Goal: Task Accomplishment & Management: Use online tool/utility

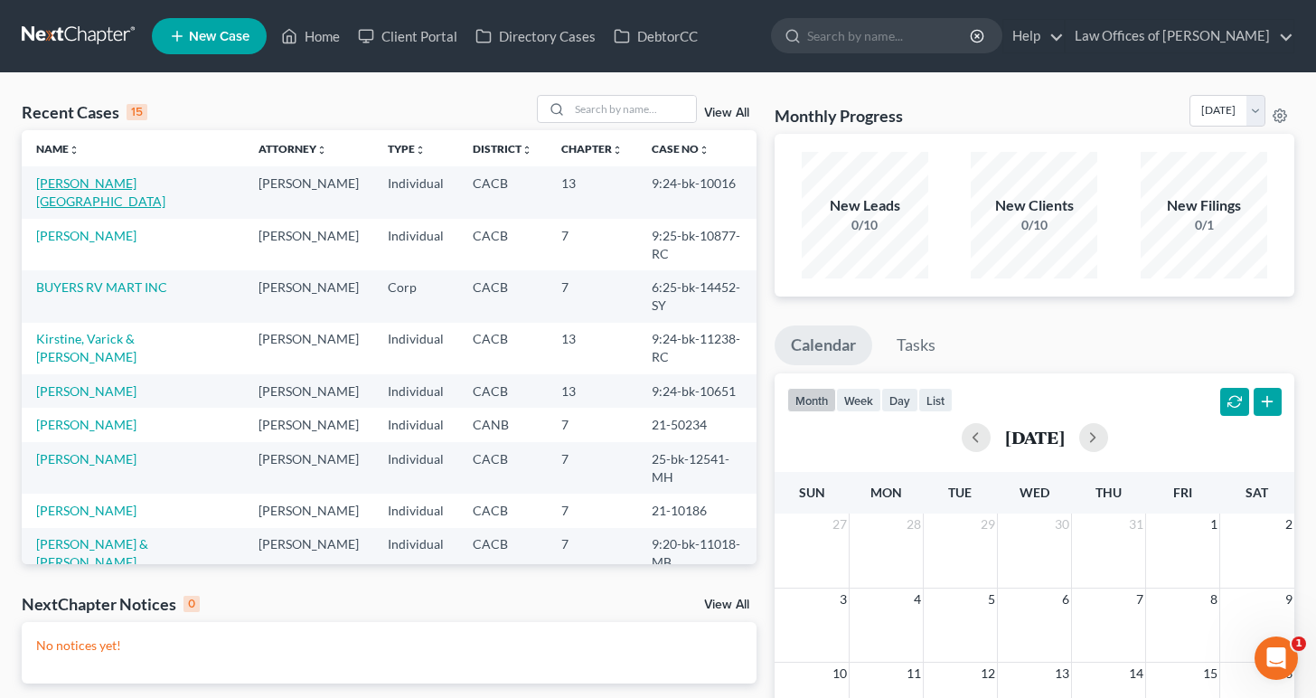
click at [92, 181] on link "[PERSON_NAME][GEOGRAPHIC_DATA]" at bounding box center [100, 191] width 129 height 33
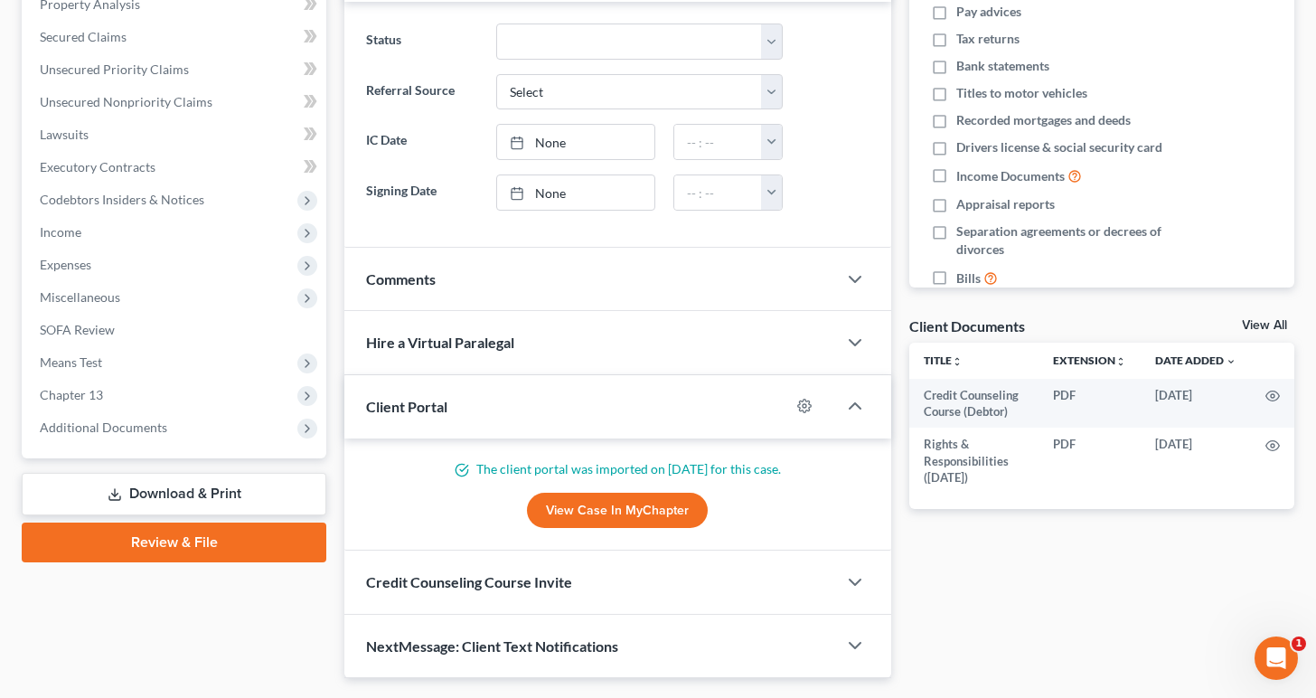
scroll to position [410, 0]
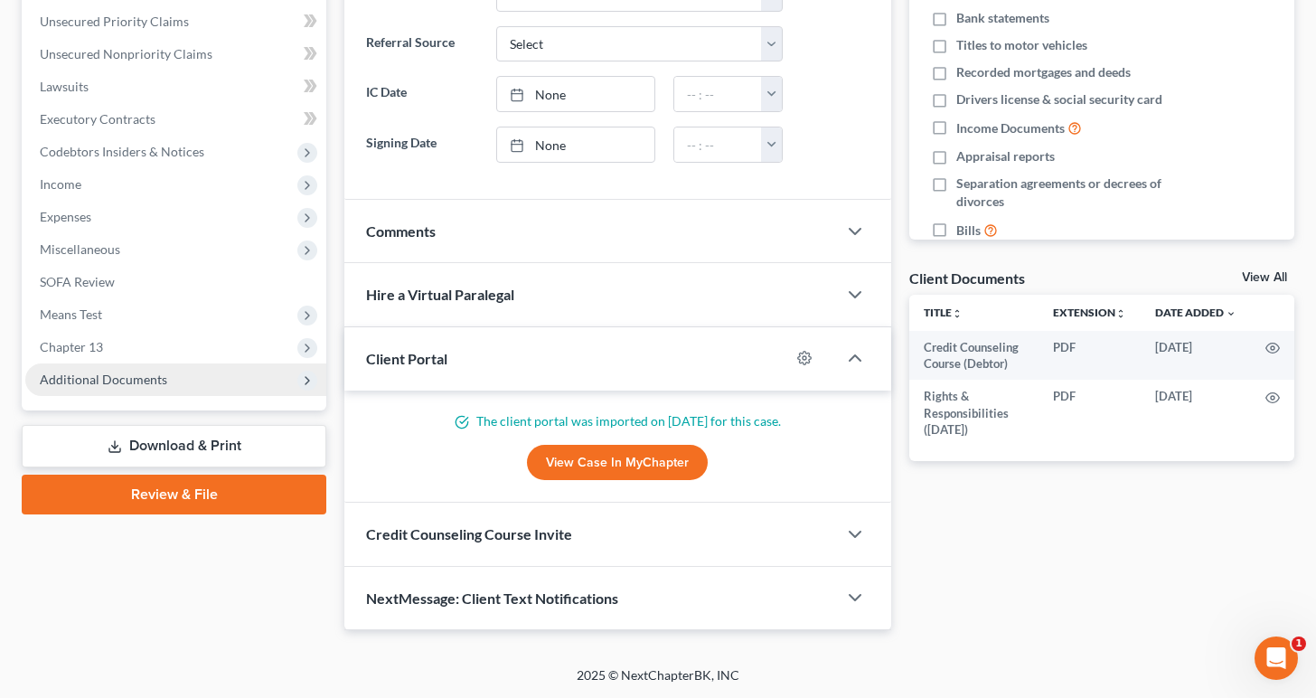
click at [143, 379] on span "Additional Documents" at bounding box center [103, 379] width 127 height 15
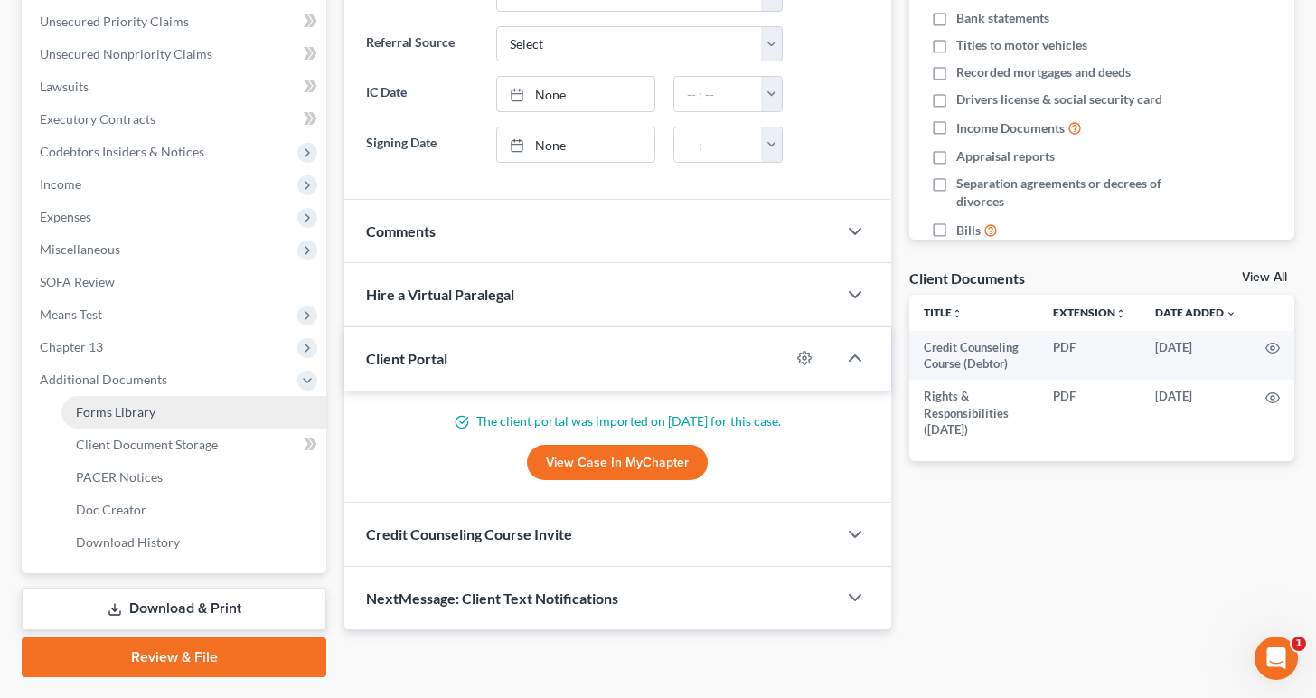
click at [151, 404] on span "Forms Library" at bounding box center [116, 411] width 80 height 15
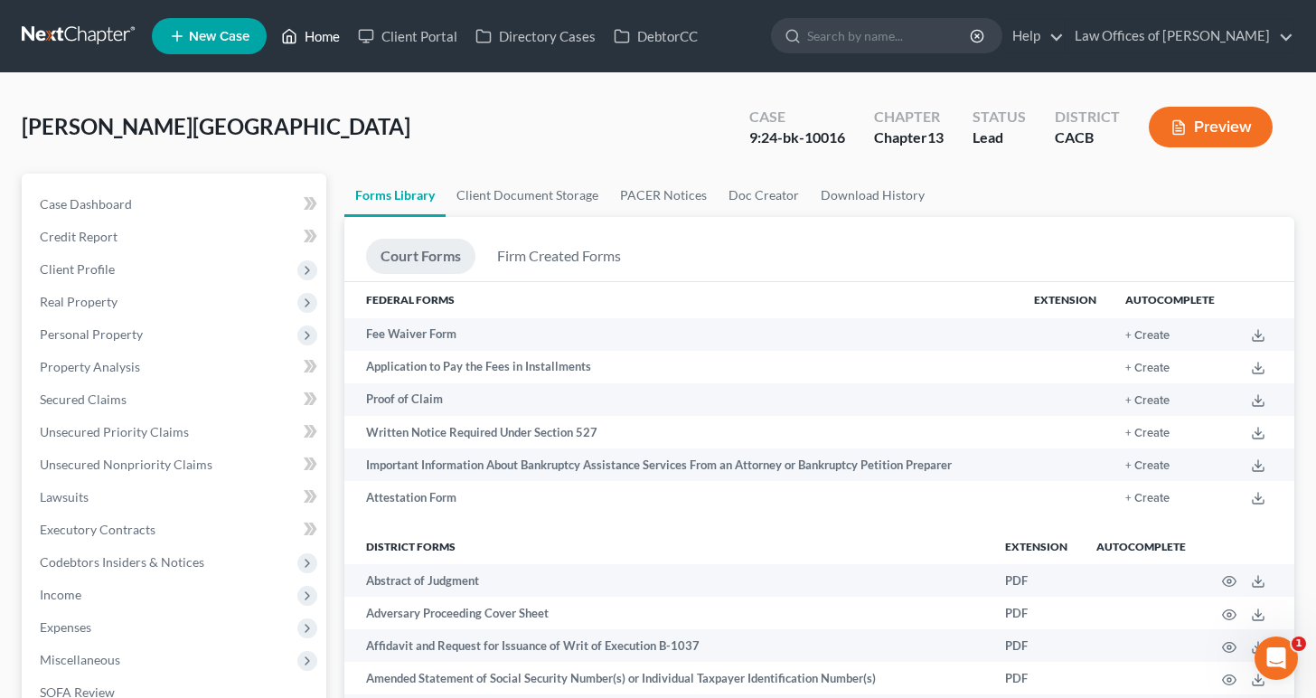
click at [313, 33] on link "Home" at bounding box center [310, 36] width 77 height 33
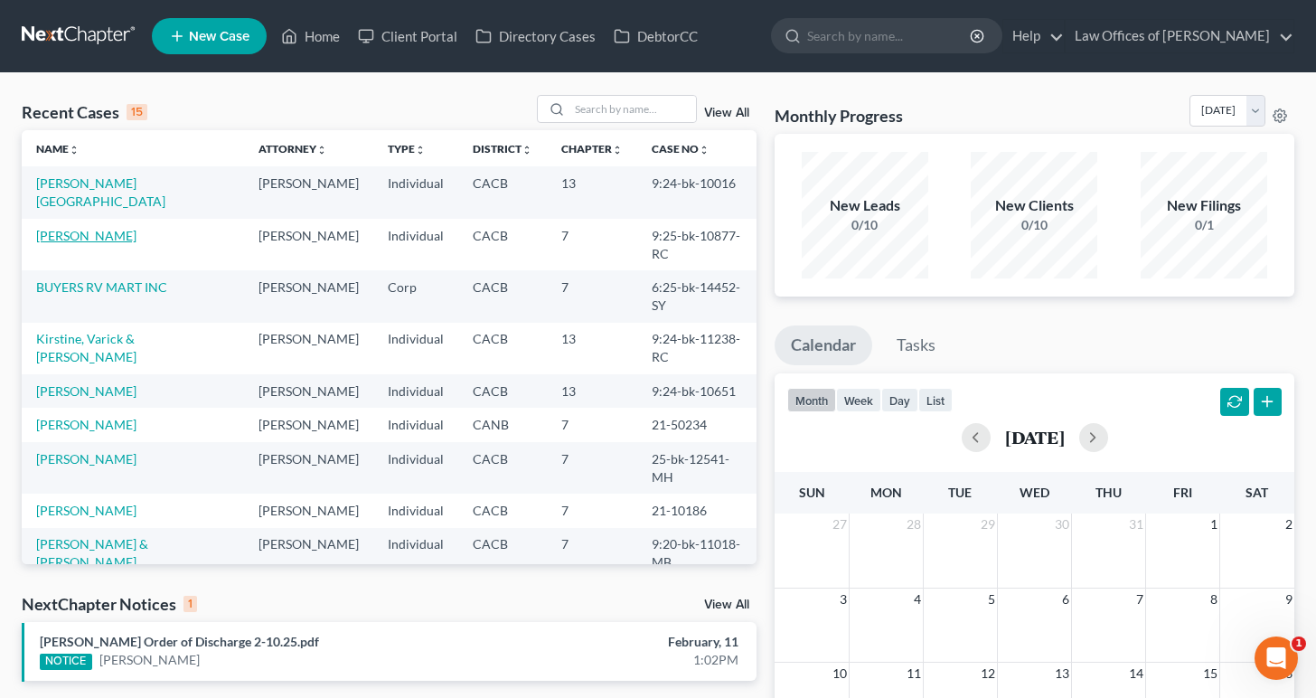
click at [107, 228] on link "[PERSON_NAME]" at bounding box center [86, 235] width 100 height 15
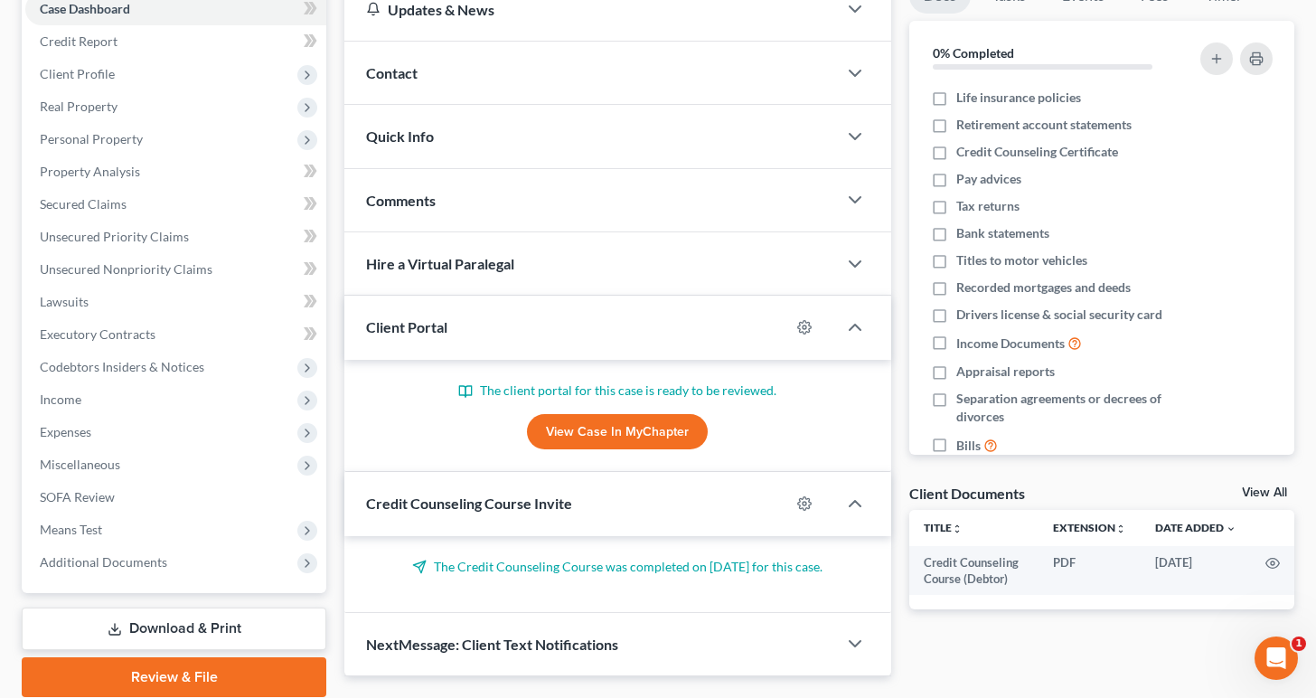
scroll to position [261, 0]
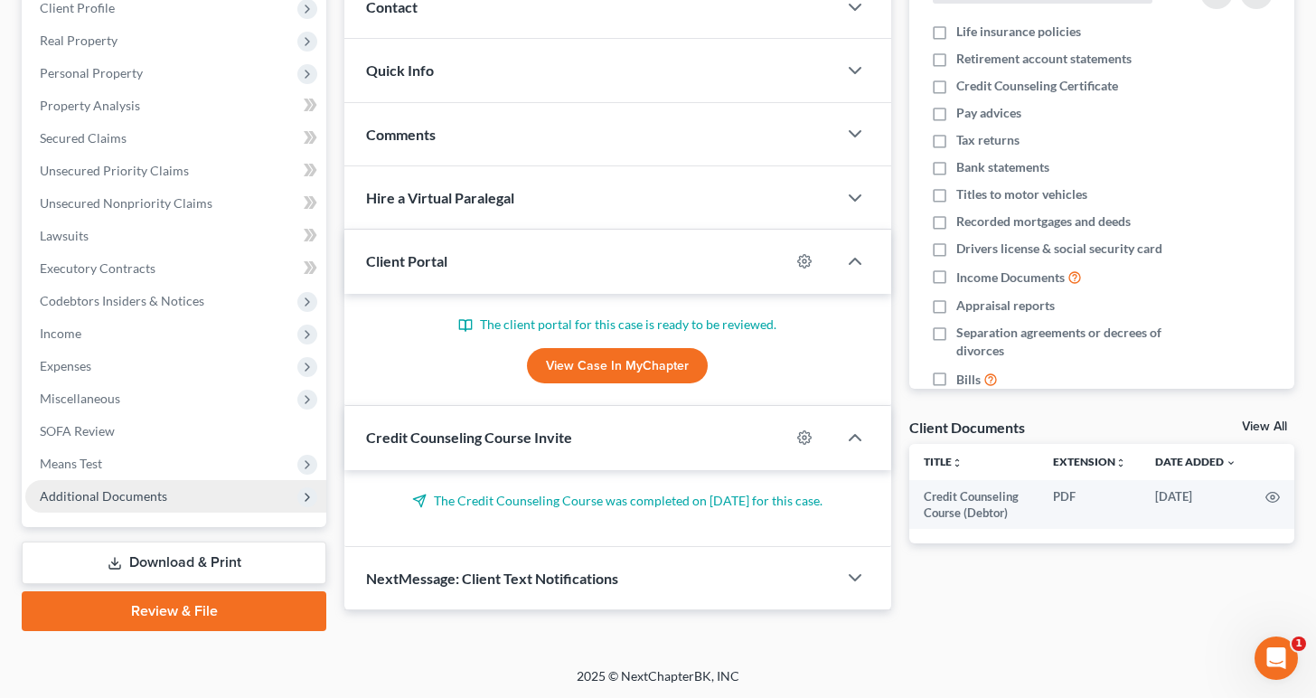
click at [135, 495] on span "Additional Documents" at bounding box center [103, 495] width 127 height 15
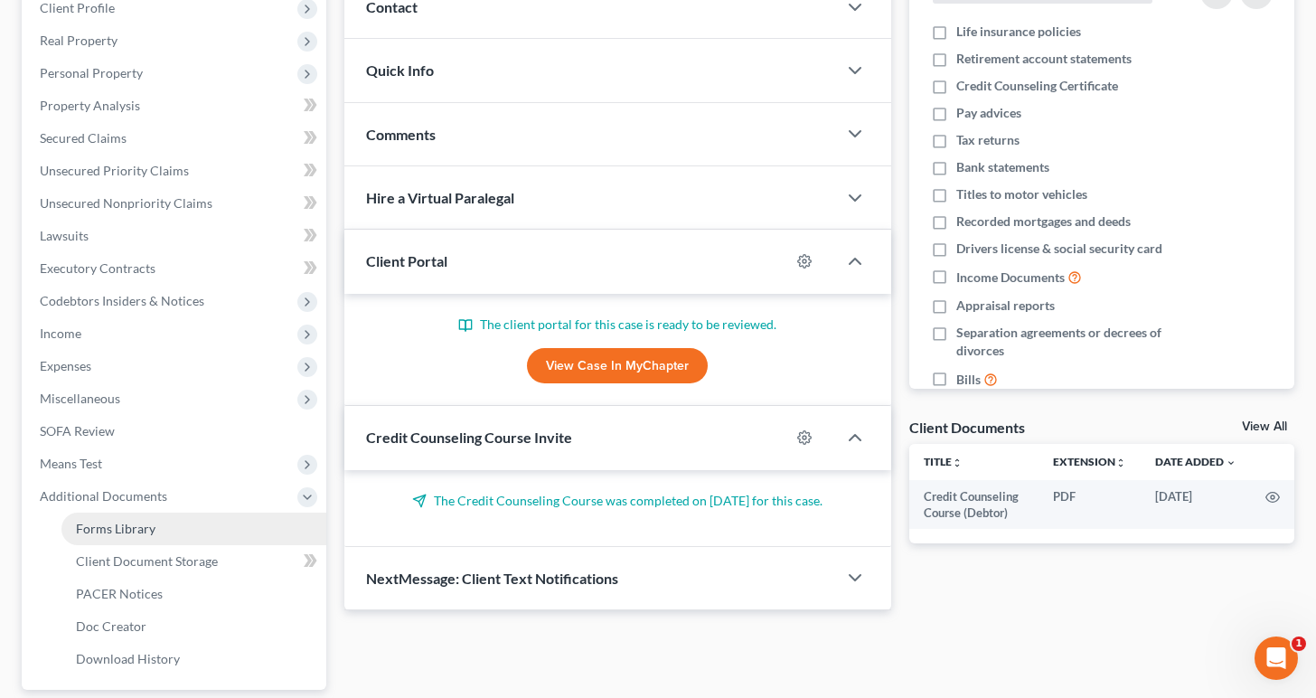
click at [148, 525] on span "Forms Library" at bounding box center [116, 528] width 80 height 15
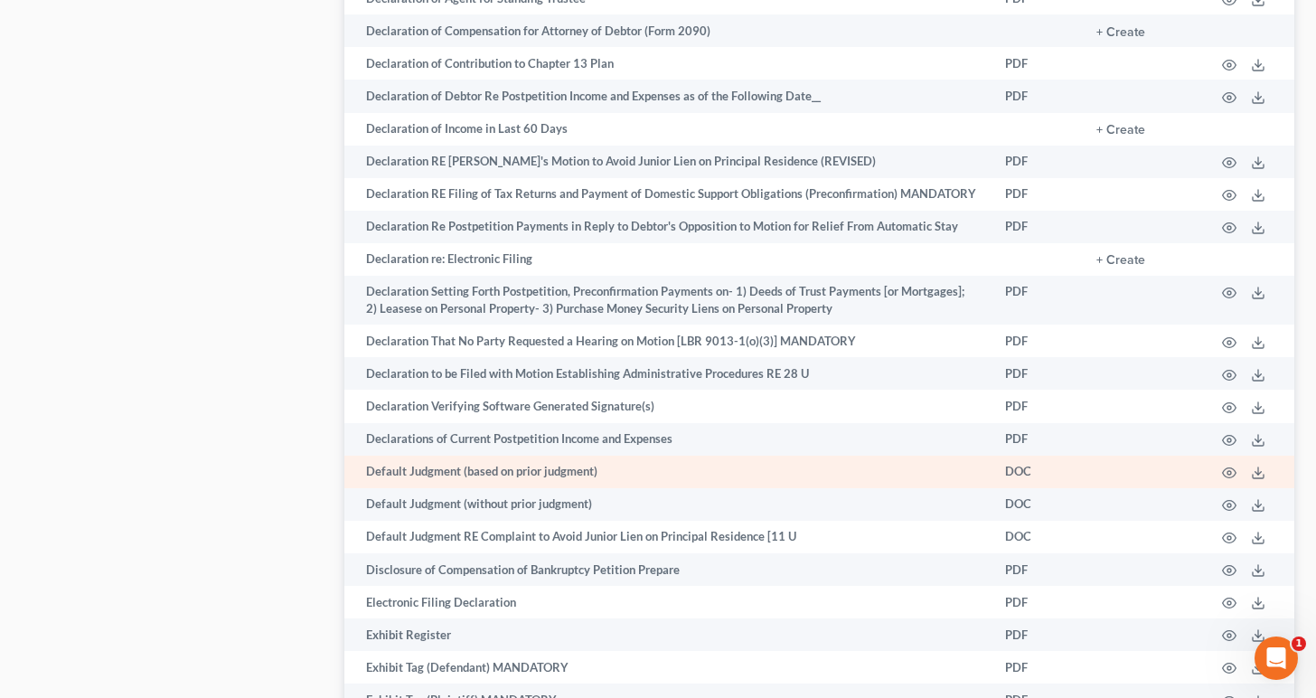
scroll to position [3281, 0]
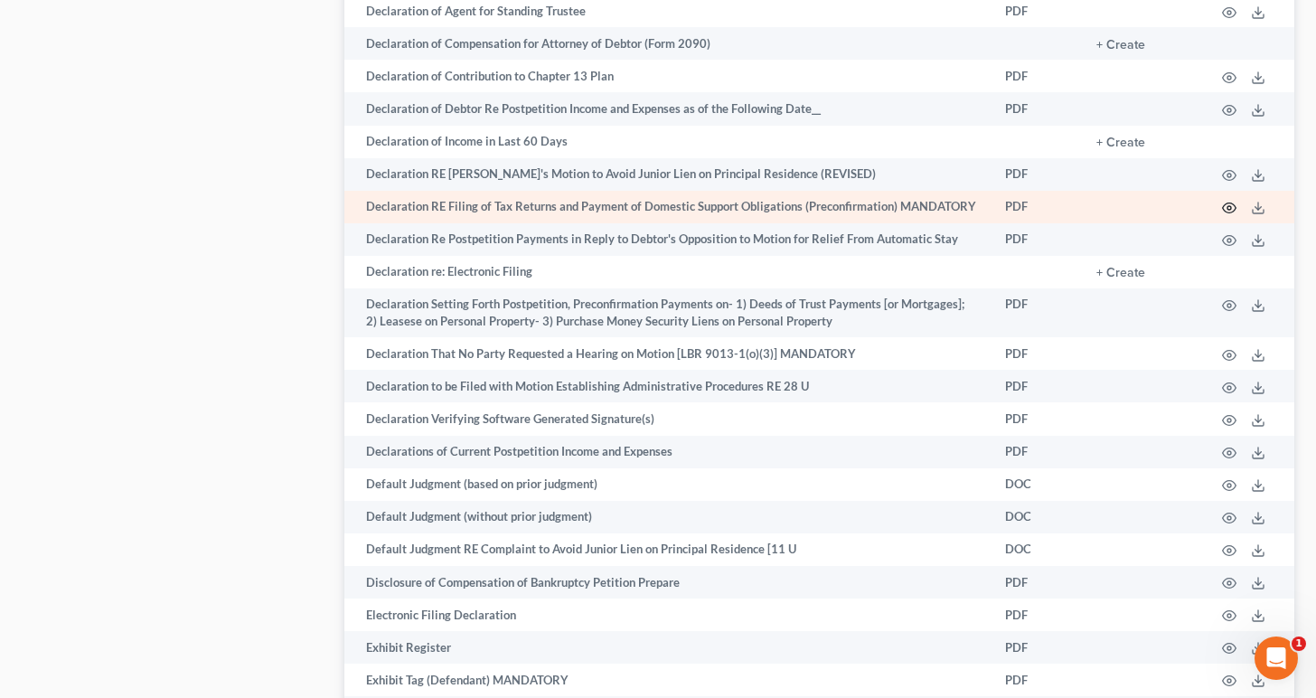
click at [1230, 210] on circle "button" at bounding box center [1230, 208] width 4 height 4
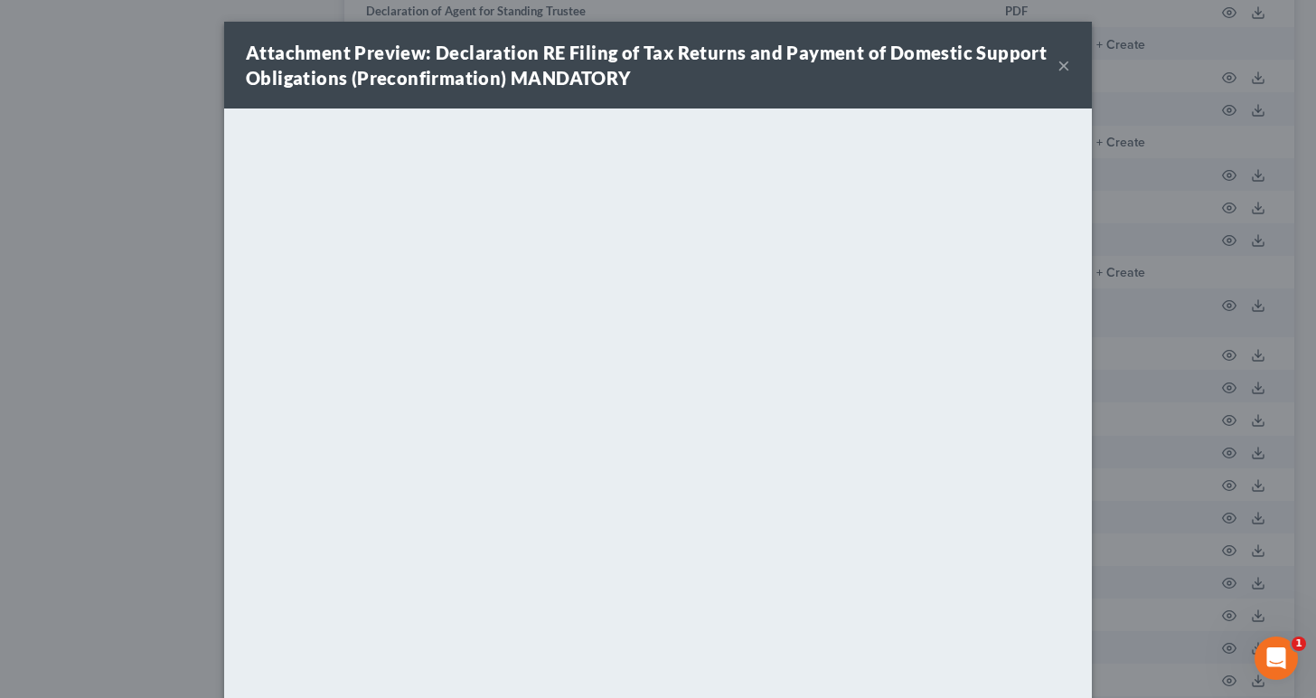
click at [1071, 69] on div "Attachment Preview: Declaration RE Filing of Tax Returns and Payment of Domesti…" at bounding box center [658, 65] width 868 height 87
click at [1069, 70] on button "×" at bounding box center [1064, 65] width 13 height 22
